Goal: Entertainment & Leisure: Consume media (video, audio)

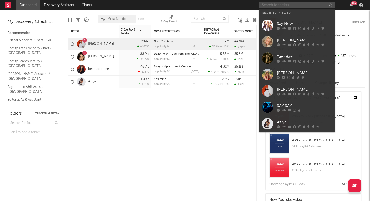
click at [275, 4] on input "text" at bounding box center [297, 5] width 76 height 6
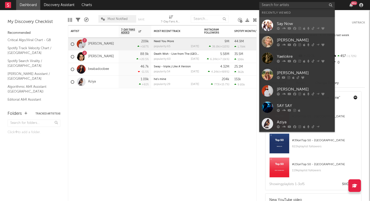
click at [283, 23] on div "Say Now" at bounding box center [304, 24] width 55 height 6
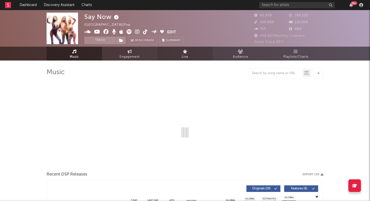
select select "6m"
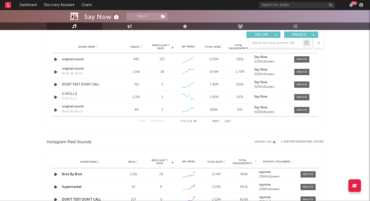
scroll to position [357, 0]
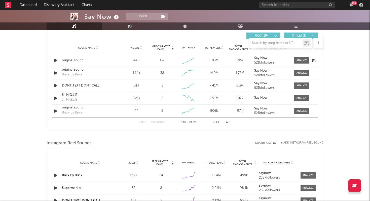
click at [55, 60] on icon "button" at bounding box center [55, 60] width 5 height 6
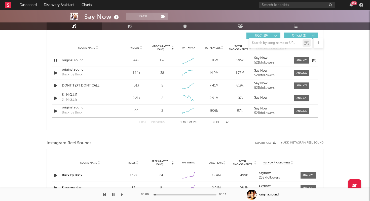
click at [55, 60] on icon "button" at bounding box center [55, 60] width 5 height 6
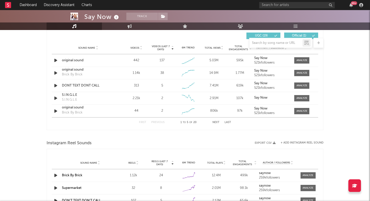
click at [173, 49] on icon at bounding box center [173, 49] width 3 height 2
click at [55, 74] on icon "button" at bounding box center [55, 73] width 5 height 6
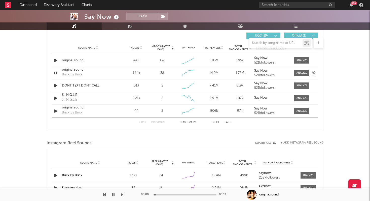
click at [55, 74] on icon "button" at bounding box center [55, 73] width 5 height 6
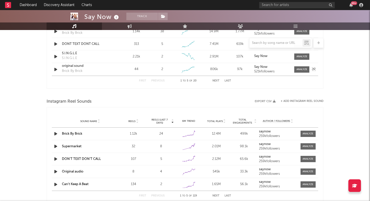
scroll to position [401, 0]
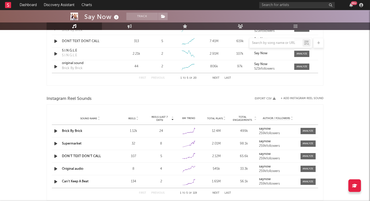
click at [56, 169] on icon "button" at bounding box center [55, 169] width 5 height 6
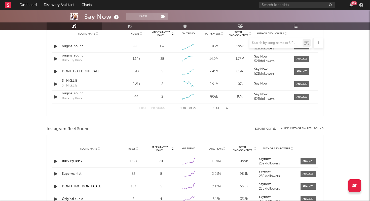
scroll to position [367, 0]
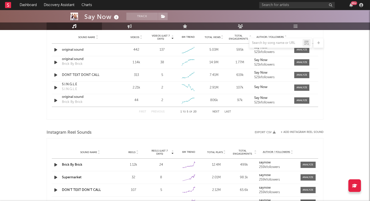
click at [215, 111] on button "Next" at bounding box center [216, 111] width 7 height 3
click at [54, 74] on icon "button" at bounding box center [55, 75] width 5 height 6
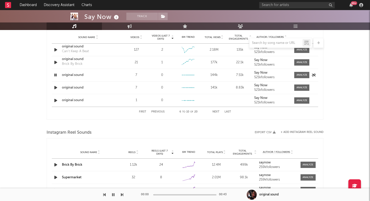
click at [54, 74] on icon "button" at bounding box center [55, 75] width 5 height 6
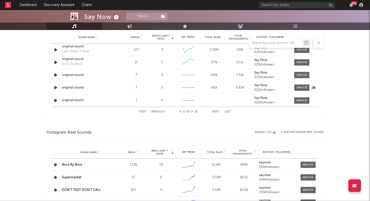
click at [56, 87] on icon "button" at bounding box center [55, 87] width 5 height 6
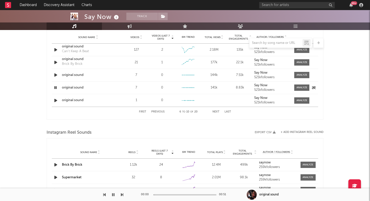
click at [56, 87] on icon "button" at bounding box center [55, 87] width 5 height 6
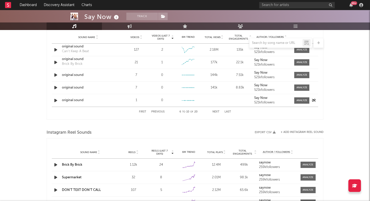
click at [54, 100] on icon "button" at bounding box center [55, 100] width 5 height 6
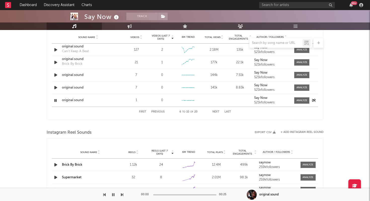
click at [54, 100] on icon "button" at bounding box center [55, 100] width 5 height 6
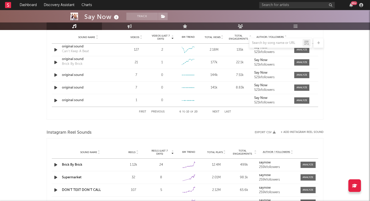
click at [158, 113] on button "Previous" at bounding box center [157, 111] width 13 height 3
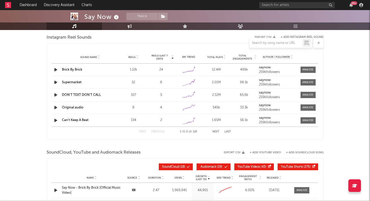
scroll to position [472, 0]
